Goal: Task Accomplishment & Management: Use online tool/utility

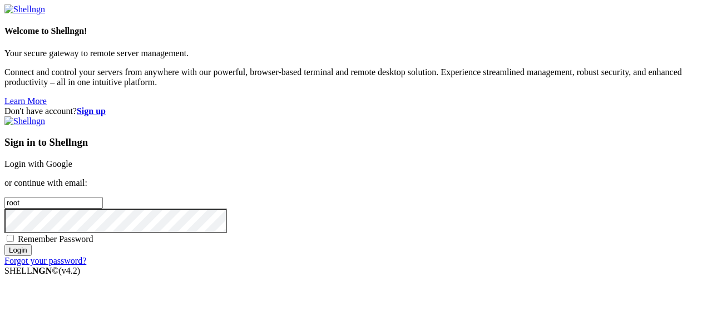
click at [460, 178] on p "or continue with email:" at bounding box center [356, 183] width 704 height 10
click at [72, 159] on link "Login with Google" at bounding box center [38, 163] width 68 height 9
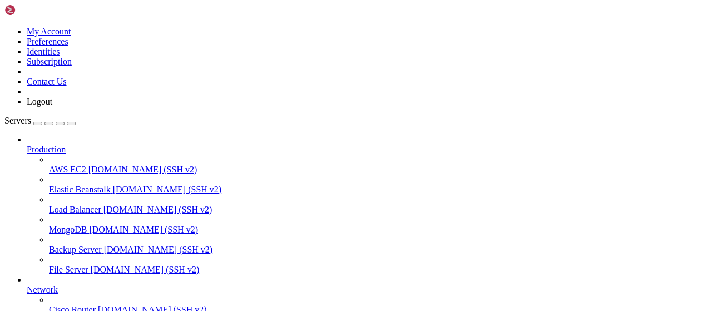
scroll to position [226, 0]
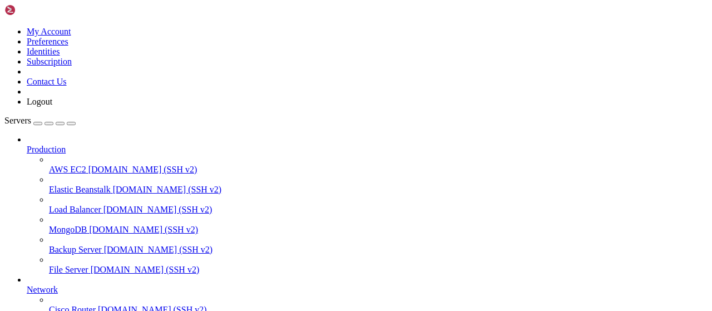
type input "/root/Piar-Flow"
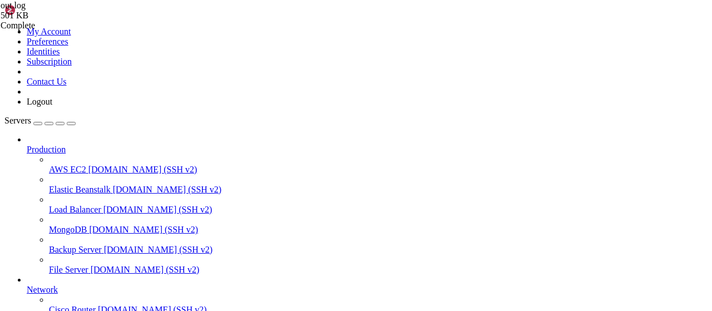
scroll to position [218, 0]
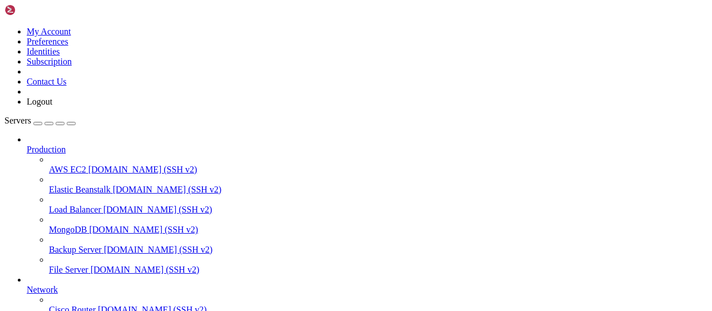
drag, startPoint x: 68, startPoint y: 201, endPoint x: 73, endPoint y: 206, distance: 6.7
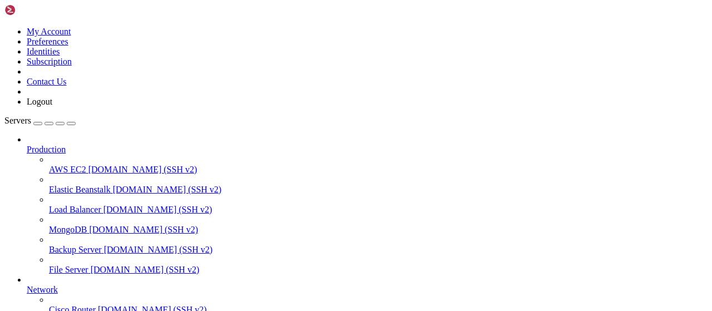
type input "/root/captha/scraping"
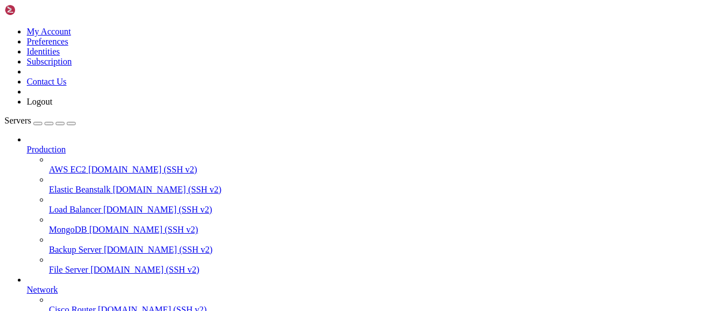
drag, startPoint x: 283, startPoint y: 37, endPoint x: 119, endPoint y: 37, distance: 164.2
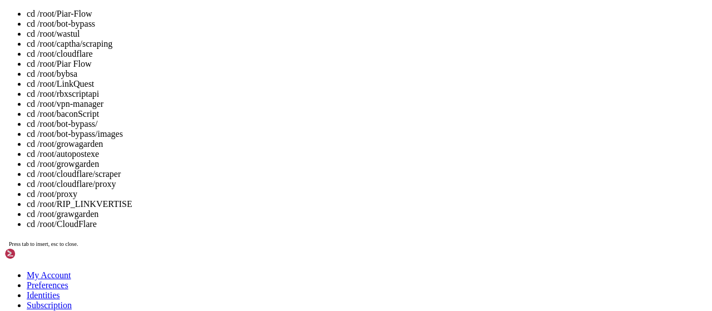
scroll to position [37, 0]
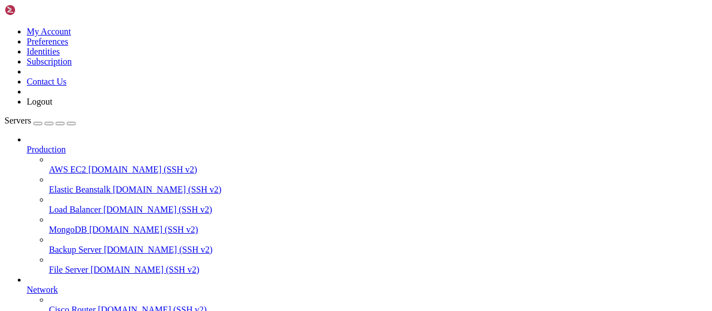
scroll to position [437, 0]
